Goal: Task Accomplishment & Management: Manage account settings

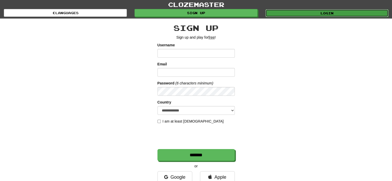
click at [300, 15] on link "Login" at bounding box center [327, 13] width 123 height 8
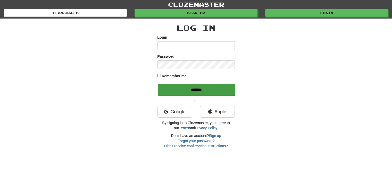
type input "**********"
click at [190, 87] on input "******" at bounding box center [196, 90] width 77 height 12
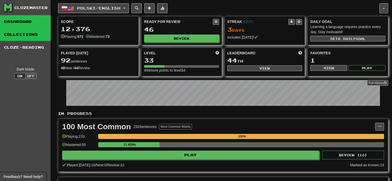
click at [29, 35] on link "Collections" at bounding box center [25, 34] width 51 height 13
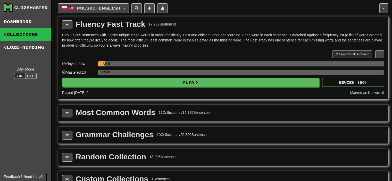
scroll to position [77, 0]
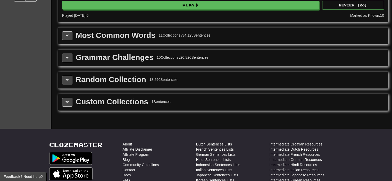
click at [113, 100] on div "Custom Collections" at bounding box center [112, 102] width 73 height 8
click at [66, 101] on span at bounding box center [67, 102] width 4 height 4
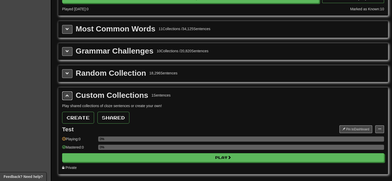
scroll to position [103, 0]
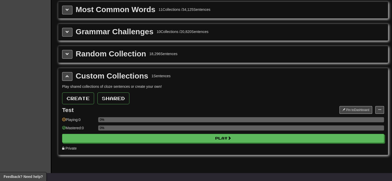
click at [385, 107] on div "Custom Collections 1 Sentences Play shared collections of cloze sentences or cr…" at bounding box center [223, 111] width 330 height 87
click at [378, 110] on span at bounding box center [379, 109] width 3 height 3
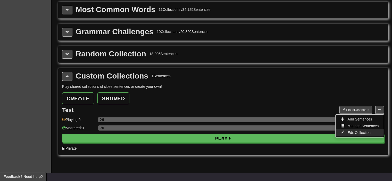
click at [365, 131] on span "Edit Collection" at bounding box center [359, 133] width 23 height 4
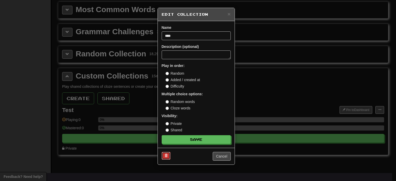
click at [168, 153] on button at bounding box center [166, 156] width 9 height 8
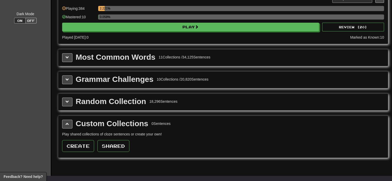
scroll to position [0, 0]
